Goal: Find specific page/section: Find specific page/section

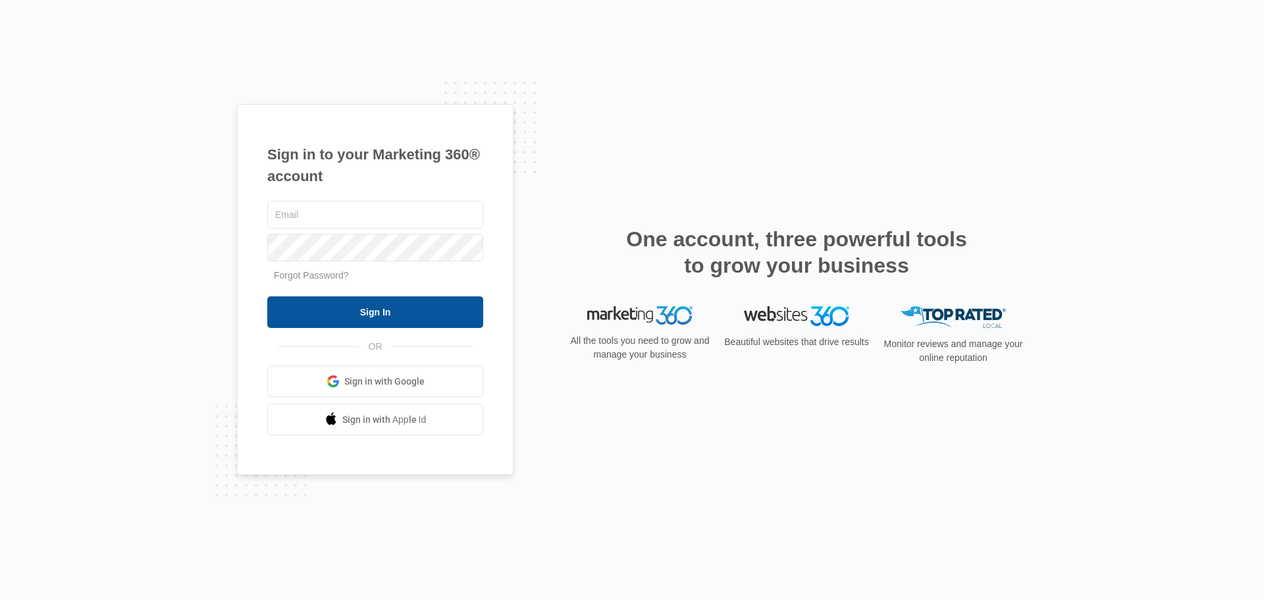
type input "[PERSON_NAME][EMAIL_ADDRESS][DOMAIN_NAME]"
click at [387, 304] on input "Sign In" at bounding box center [375, 312] width 216 height 32
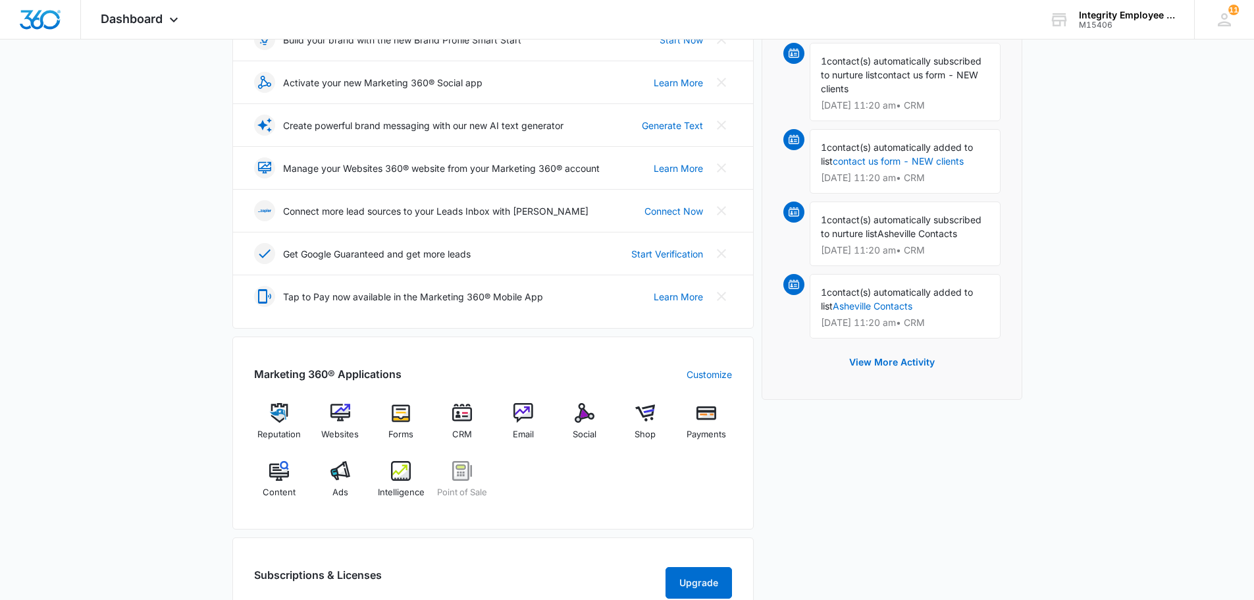
scroll to position [329, 0]
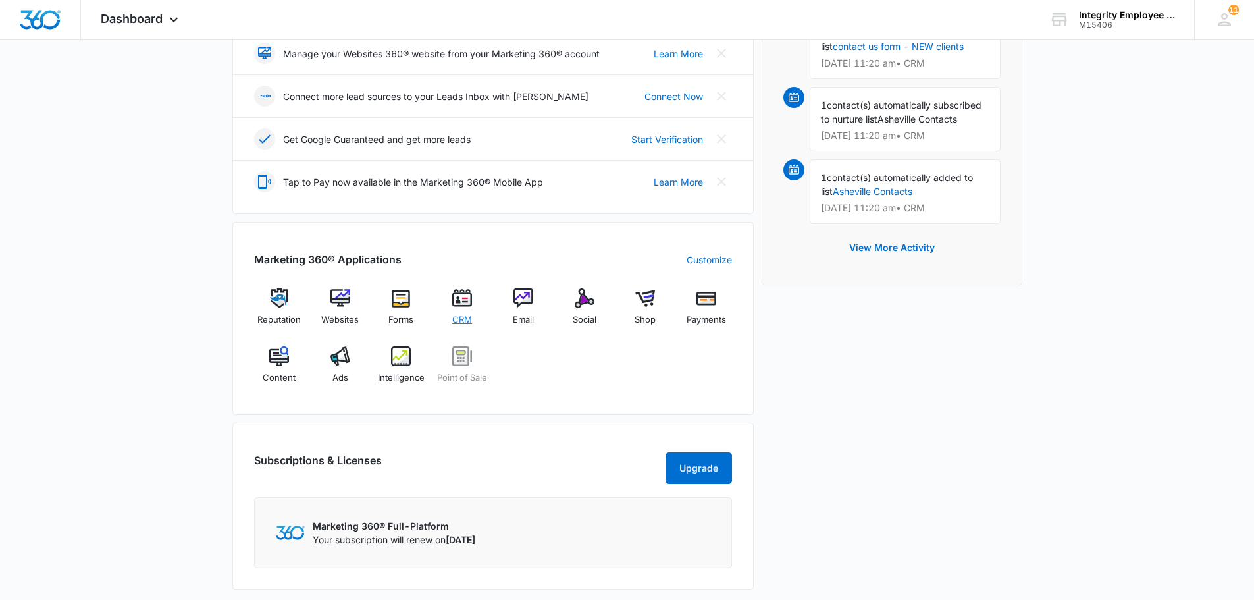
click at [465, 323] on span "CRM" at bounding box center [462, 319] width 20 height 13
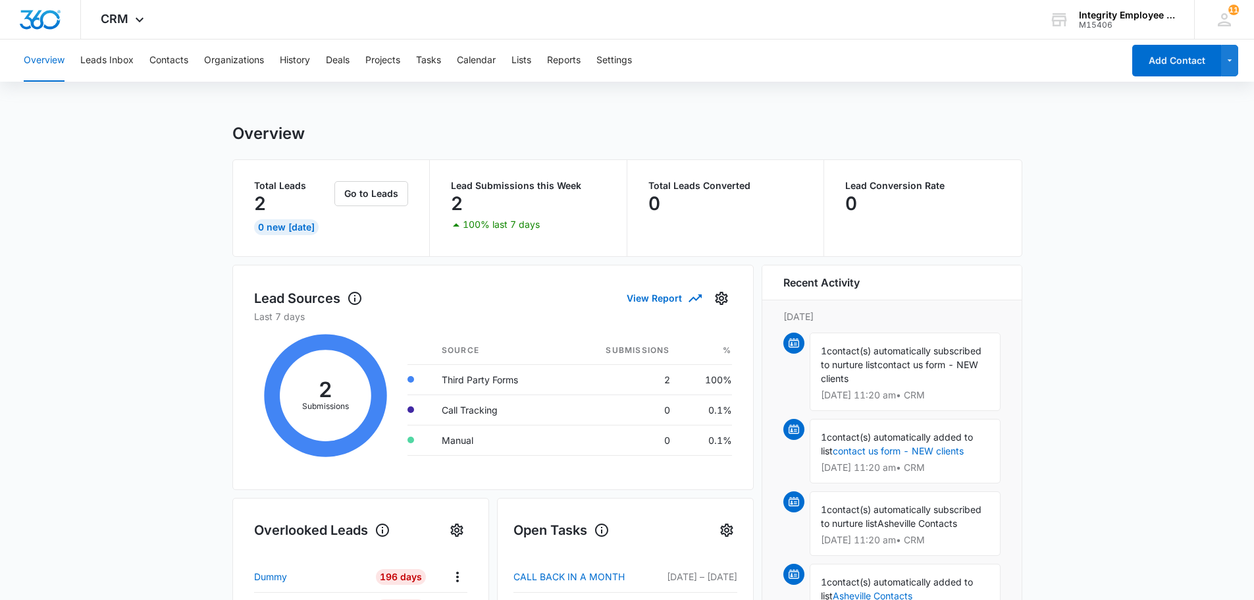
click at [278, 63] on div "Overview Leads Inbox Contacts Organizations History Deals Projects Tasks Calend…" at bounding box center [569, 60] width 1107 height 42
click at [293, 61] on button "History" at bounding box center [295, 60] width 30 height 42
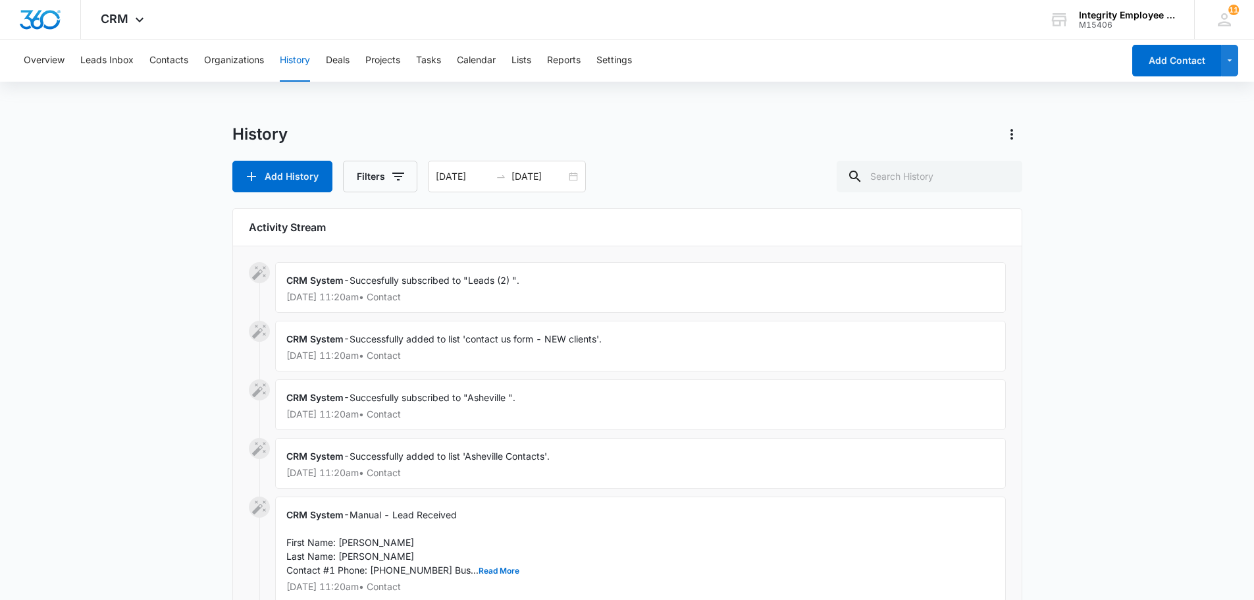
click at [198, 66] on div "Overview Leads Inbox Contacts Organizations History Deals Projects Tasks Calend…" at bounding box center [569, 60] width 1107 height 42
click at [185, 63] on button "Contacts" at bounding box center [168, 60] width 39 height 42
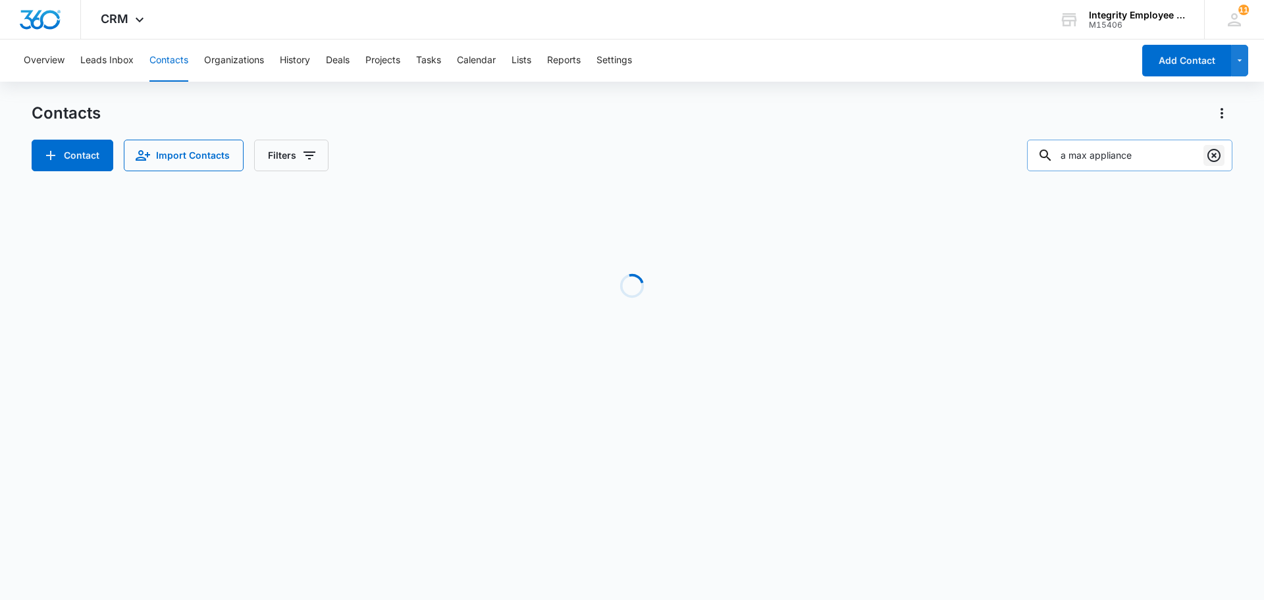
click at [1221, 153] on icon "Clear" at bounding box center [1214, 155] width 16 height 16
paste input "Paradise Floors"
type input "Paradise Floors"
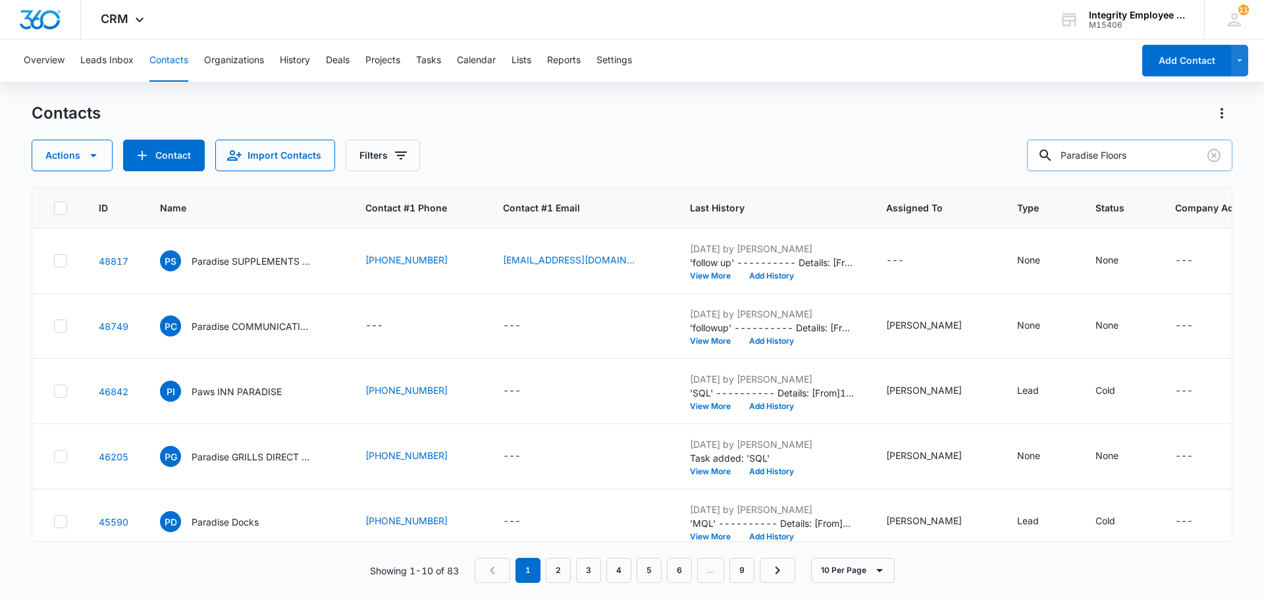
click at [1168, 159] on input "Paradise Floors" at bounding box center [1129, 156] width 205 height 32
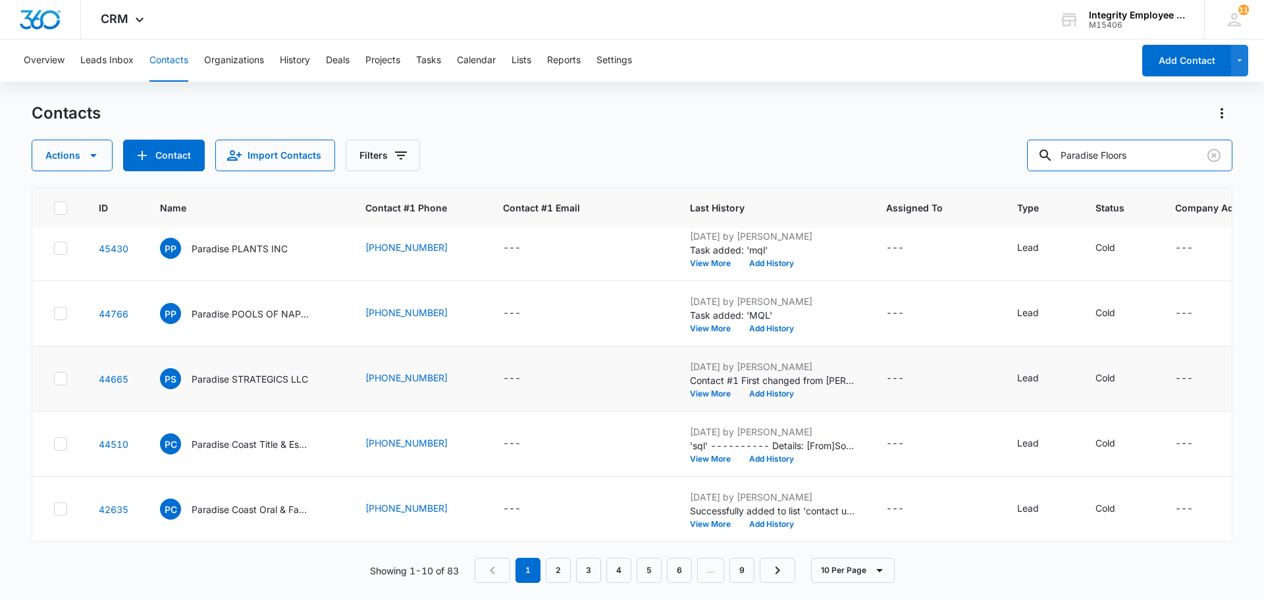
scroll to position [348, 0]
click at [558, 574] on link "2" at bounding box center [558, 569] width 25 height 25
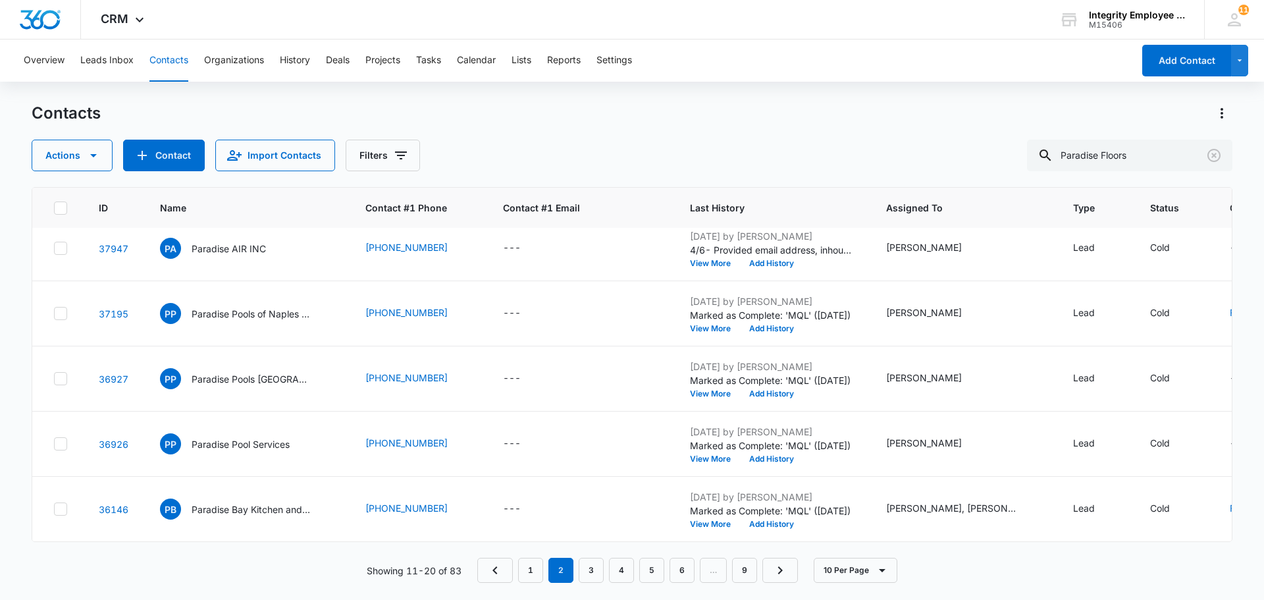
scroll to position [0, 0]
